Goal: Transaction & Acquisition: Purchase product/service

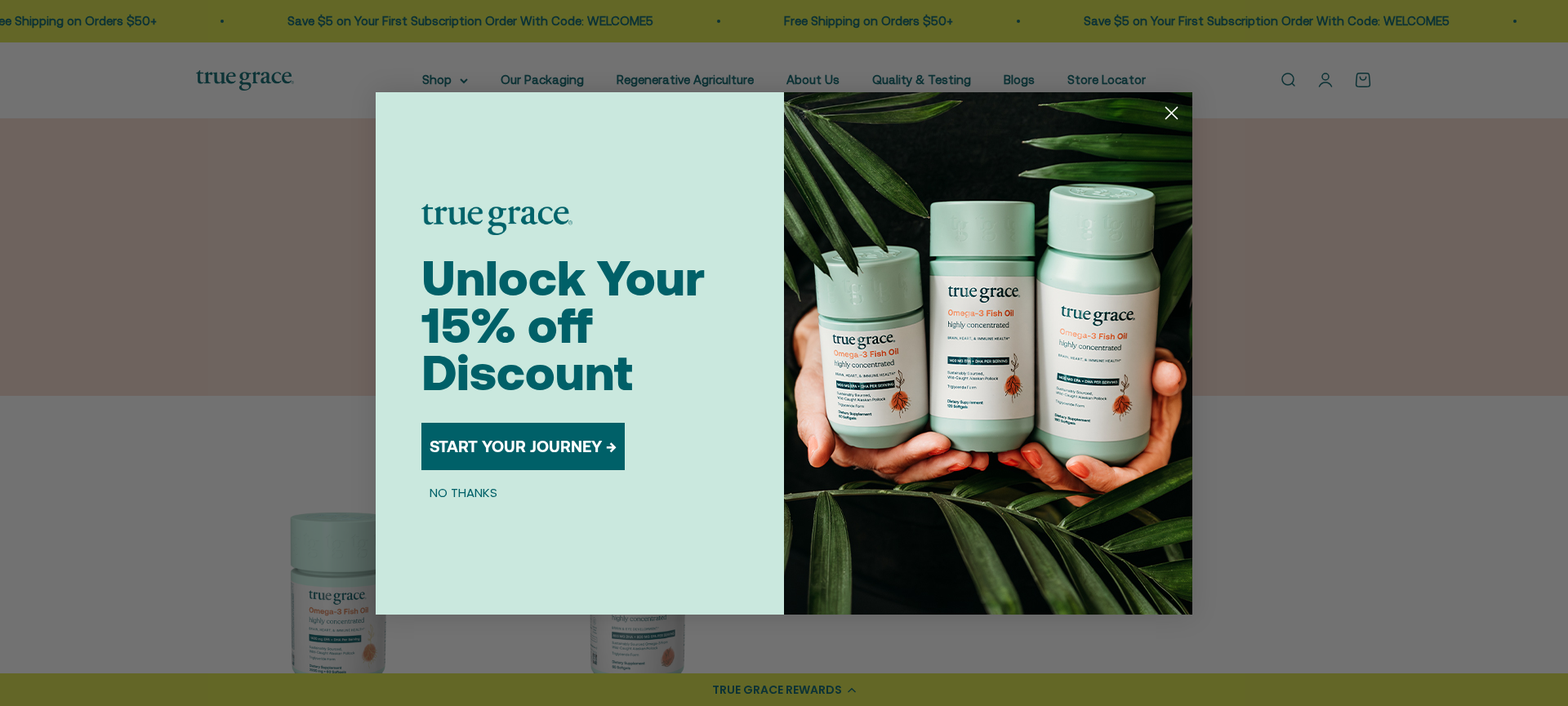
click at [476, 492] on button "NO THANKS" at bounding box center [463, 493] width 84 height 19
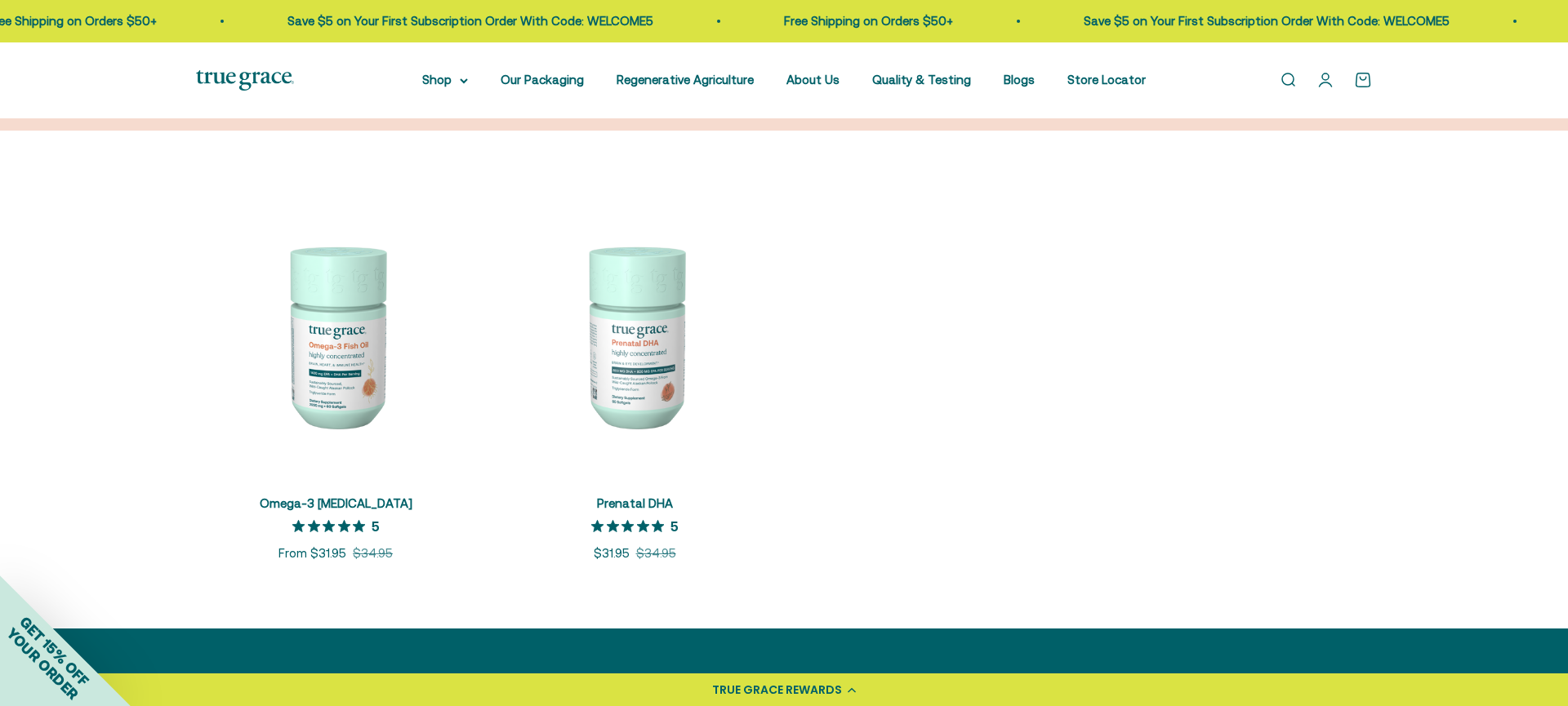
scroll to position [268, 0]
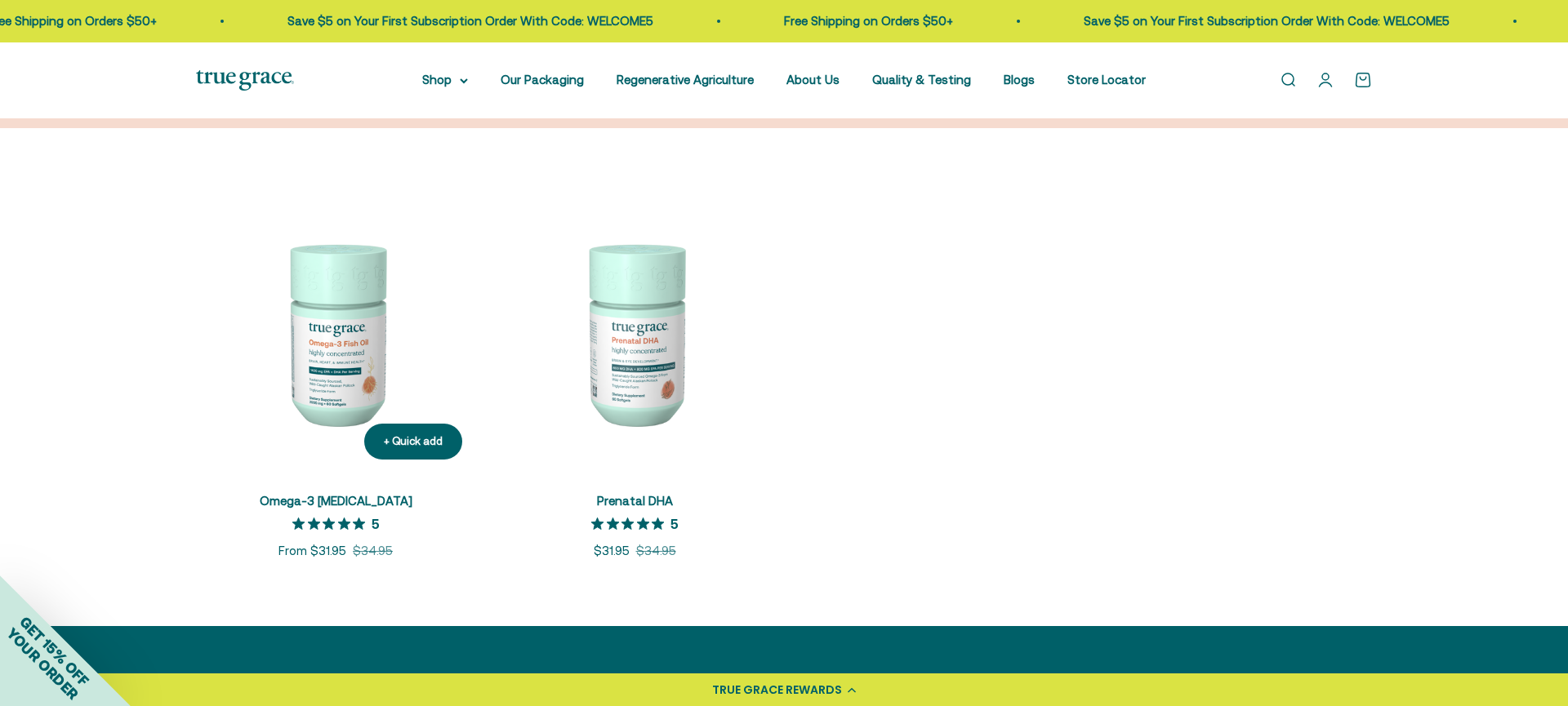
click at [346, 337] on img at bounding box center [335, 333] width 279 height 279
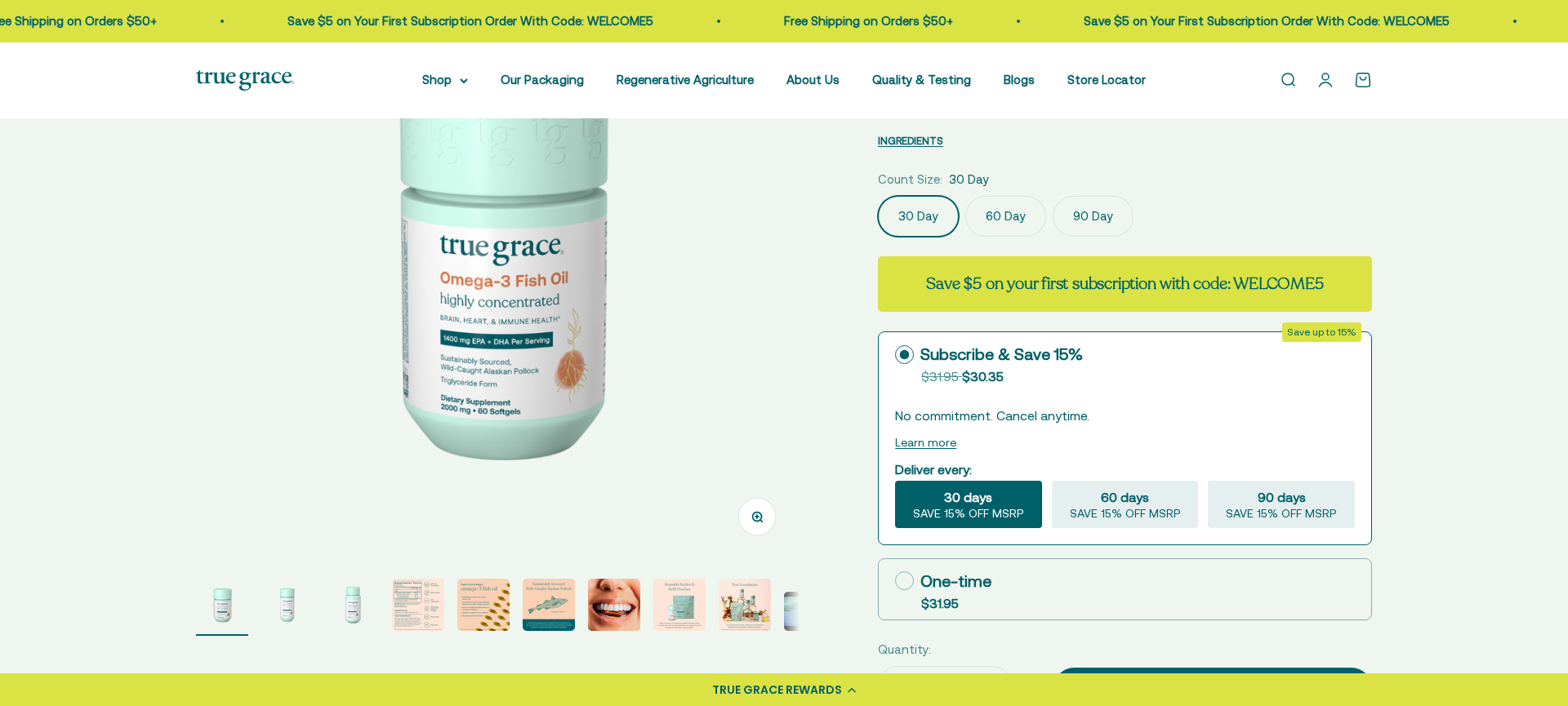
scroll to position [368, 0]
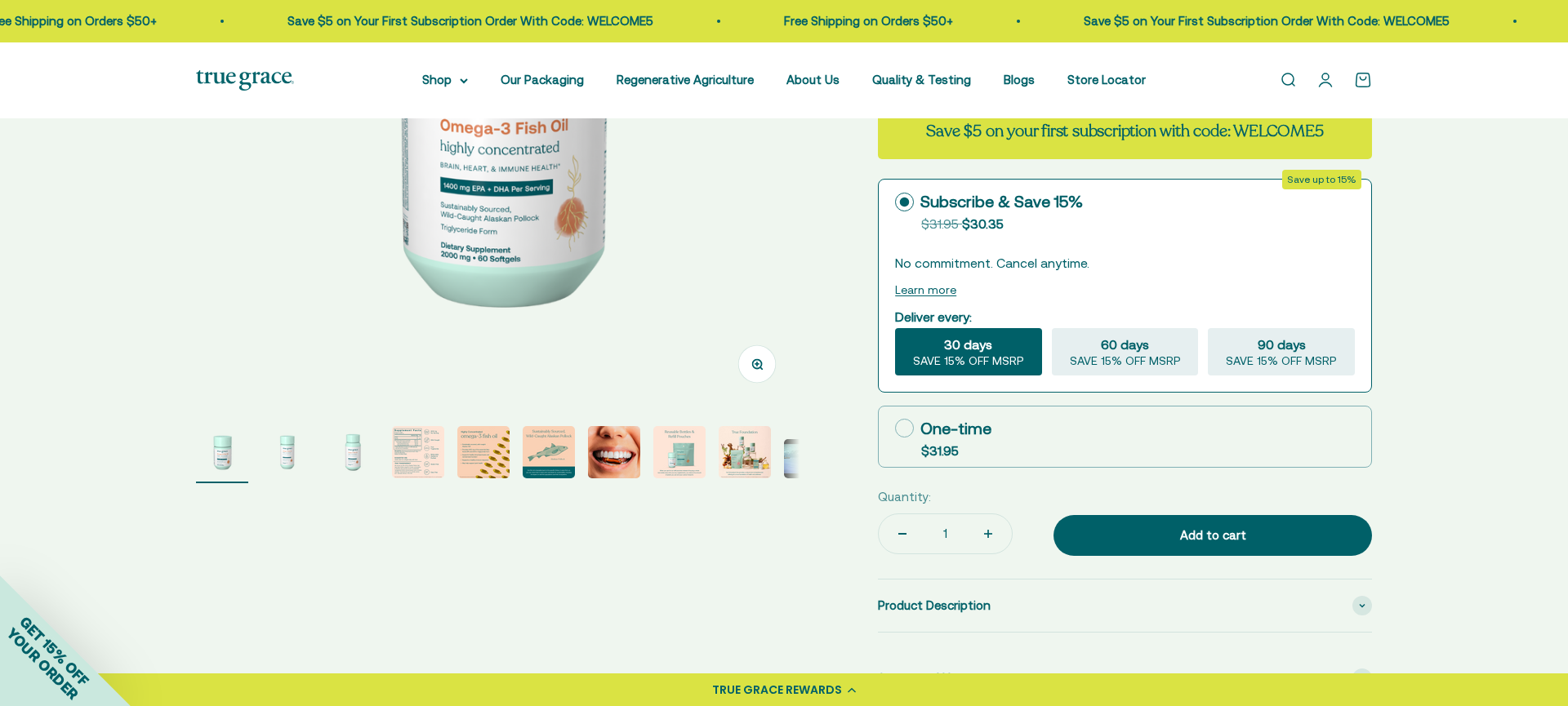
click at [429, 441] on img "Go to item 4" at bounding box center [418, 452] width 52 height 52
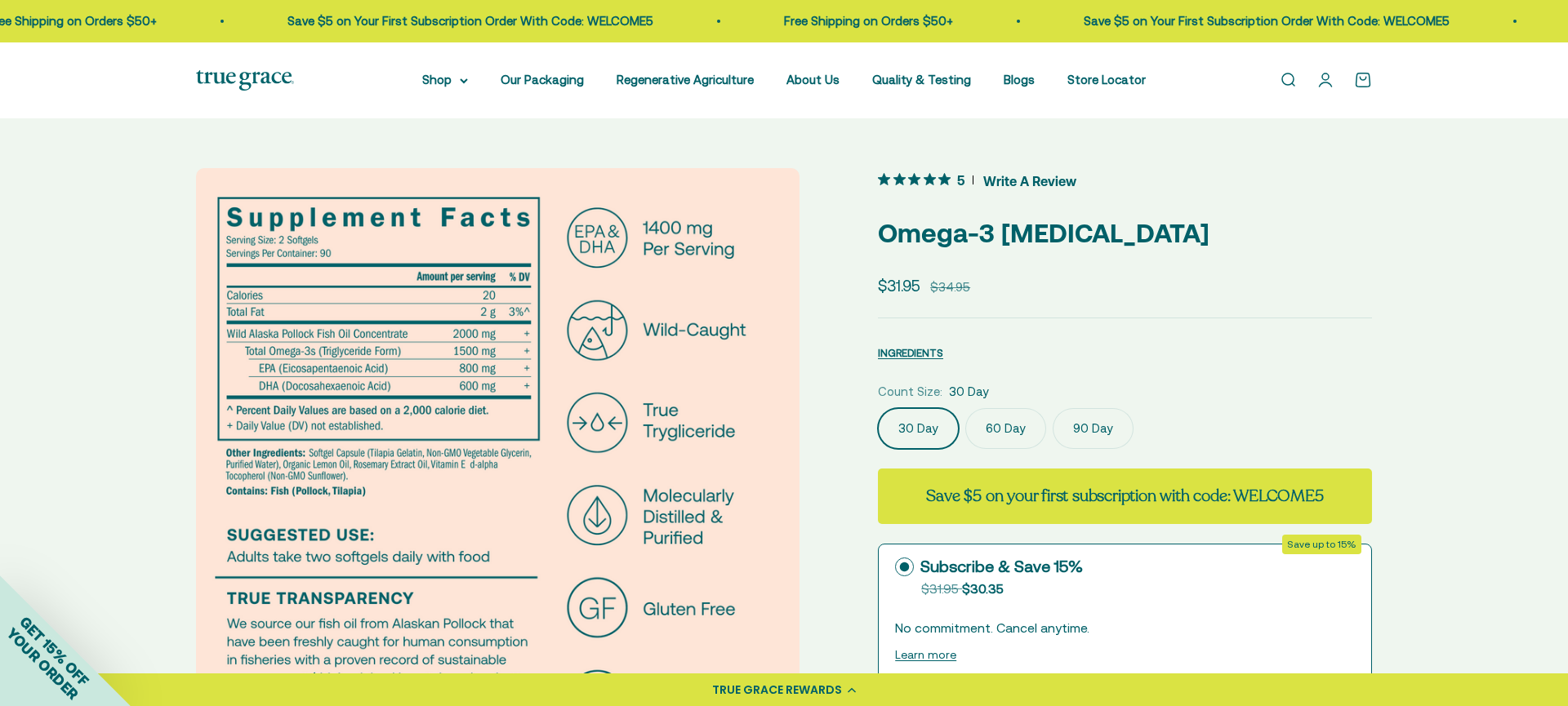
scroll to position [0, 0]
